Goal: Task Accomplishment & Management: Contribute content

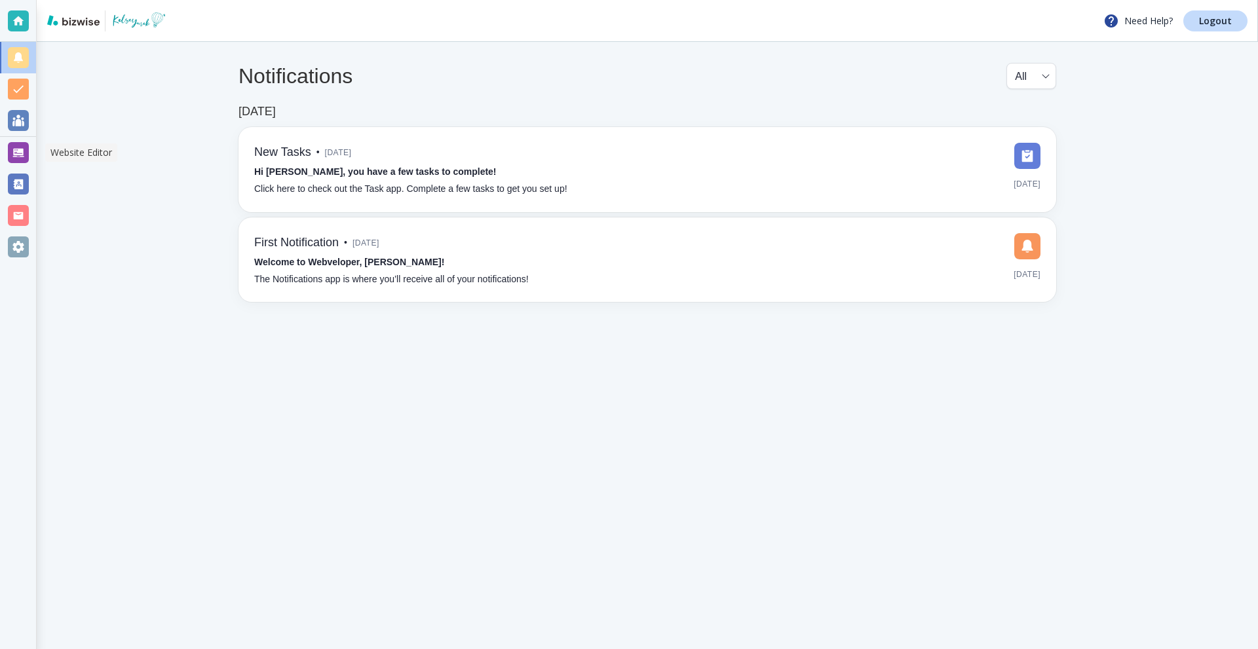
drag, startPoint x: 12, startPoint y: 151, endPoint x: 47, endPoint y: 151, distance: 35.4
click at [12, 151] on div at bounding box center [18, 152] width 21 height 21
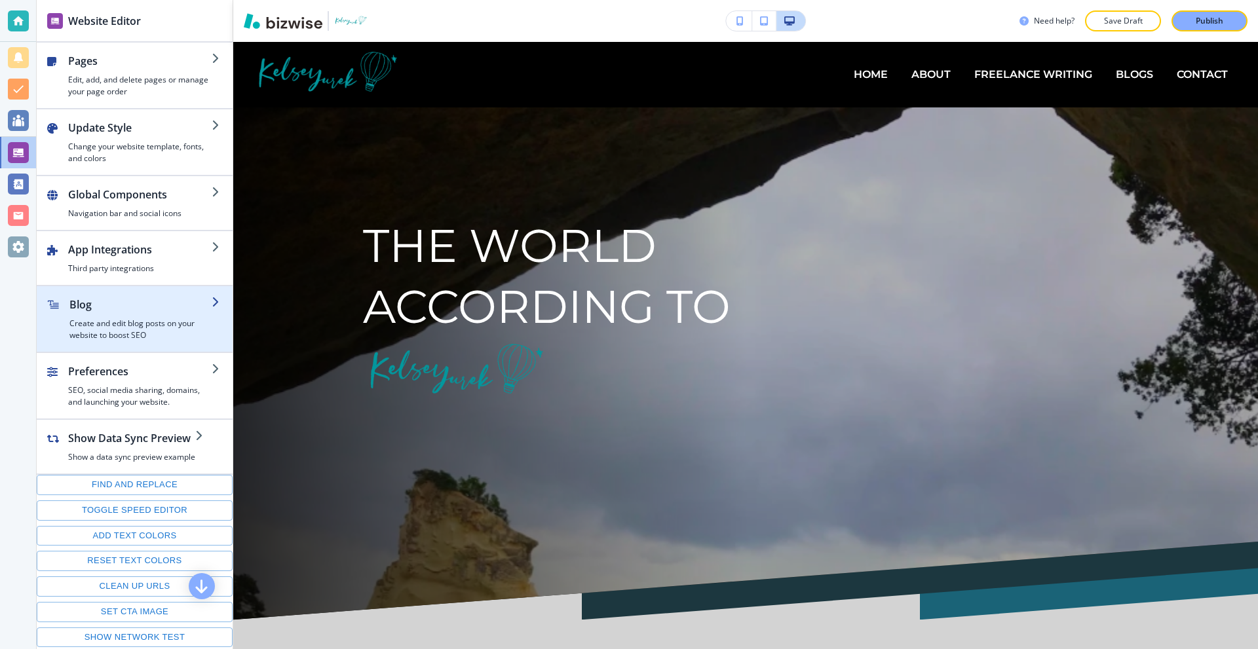
click at [137, 311] on h2 "Blog" at bounding box center [140, 305] width 142 height 16
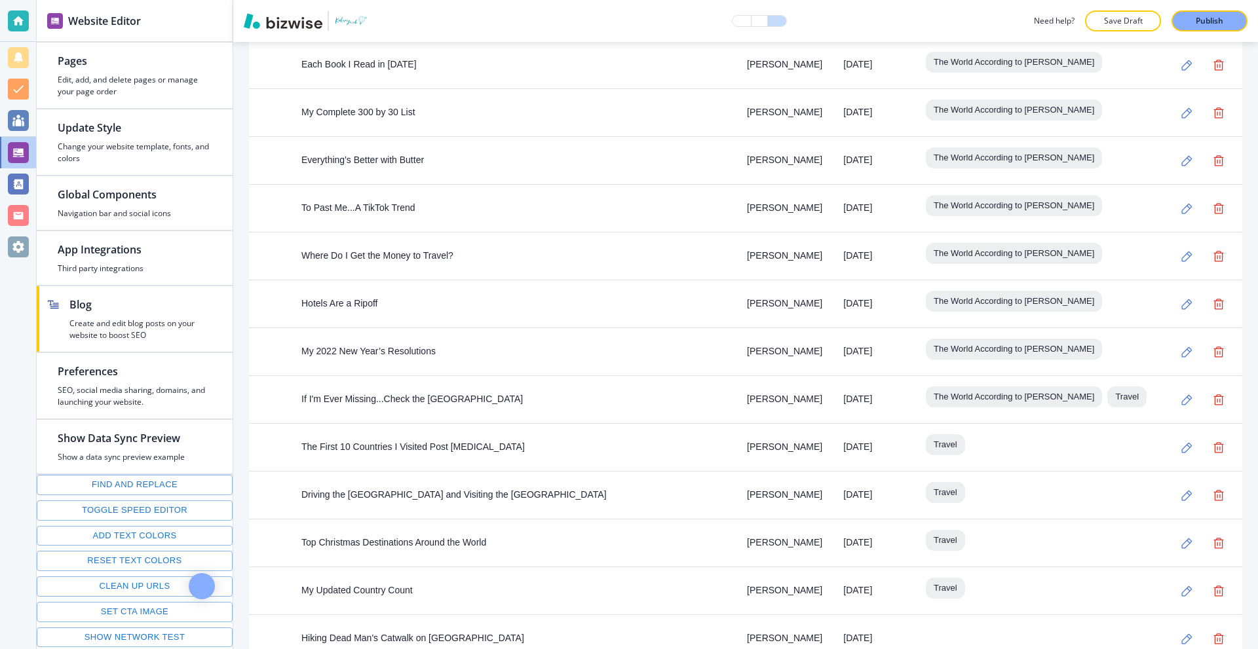
scroll to position [5257, 0]
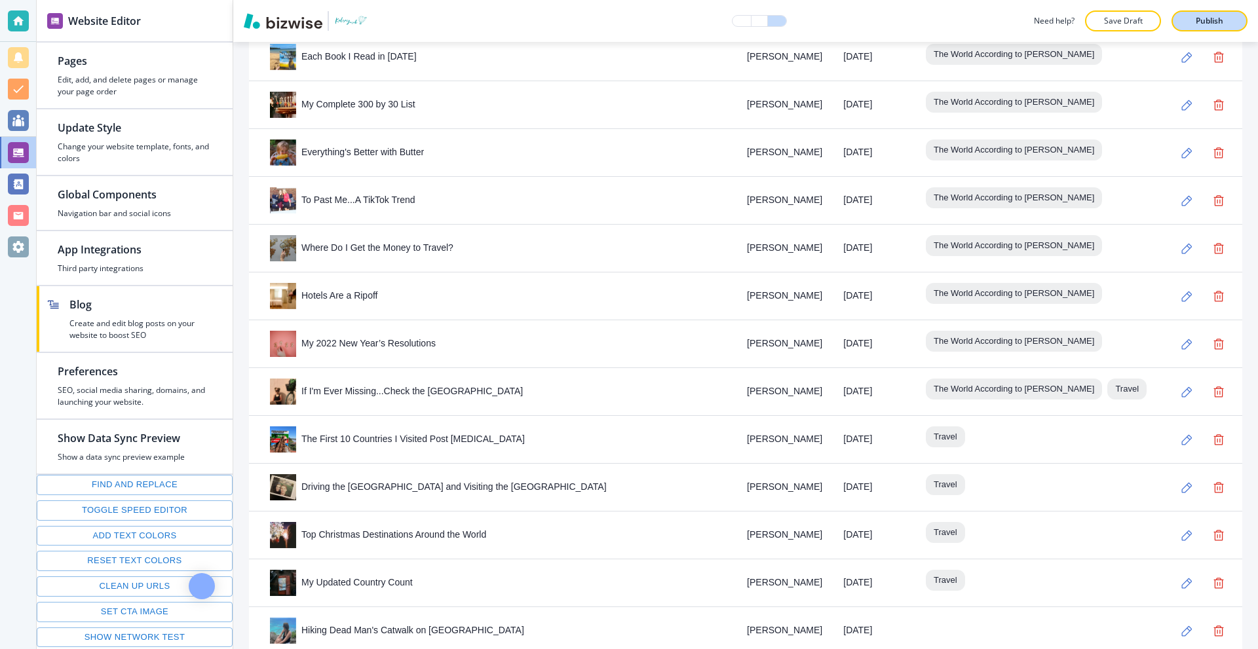
click at [1212, 15] on p "Publish" at bounding box center [1210, 21] width 28 height 12
click at [0, 15] on div at bounding box center [18, 21] width 36 height 42
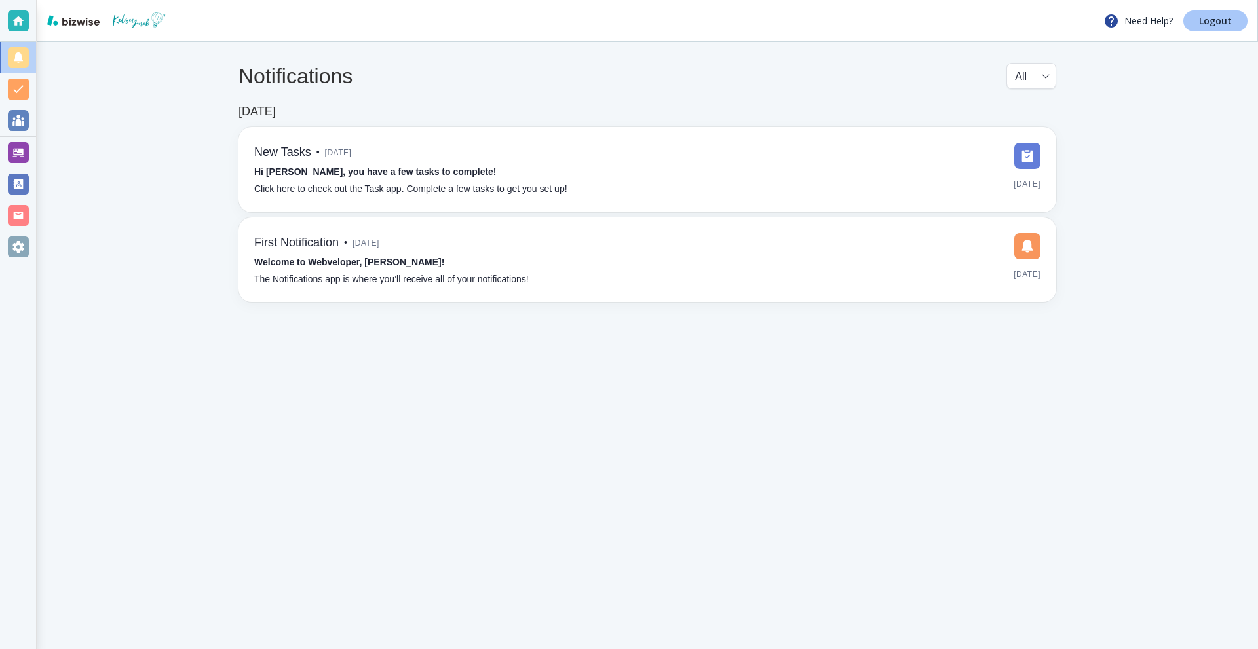
click at [1203, 16] on p "Logout" at bounding box center [1215, 20] width 33 height 9
